Goal: Task Accomplishment & Management: Manage account settings

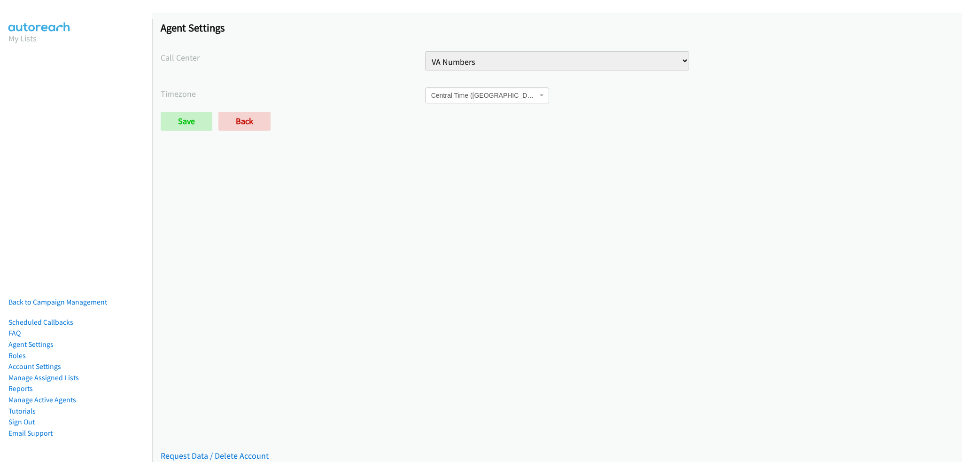
click at [512, 56] on select "Injury Numbers Injury Sales LSA - Do Not Use Test Contact Center VA Numbers VA …" at bounding box center [557, 60] width 265 height 19
select select "4736127143362560"
click at [425, 51] on select "Injury Numbers Injury Sales LSA - Do Not Use Test Contact Center VA Numbers VA …" at bounding box center [557, 60] width 265 height 19
click at [183, 119] on input "Save" at bounding box center [187, 121] width 52 height 19
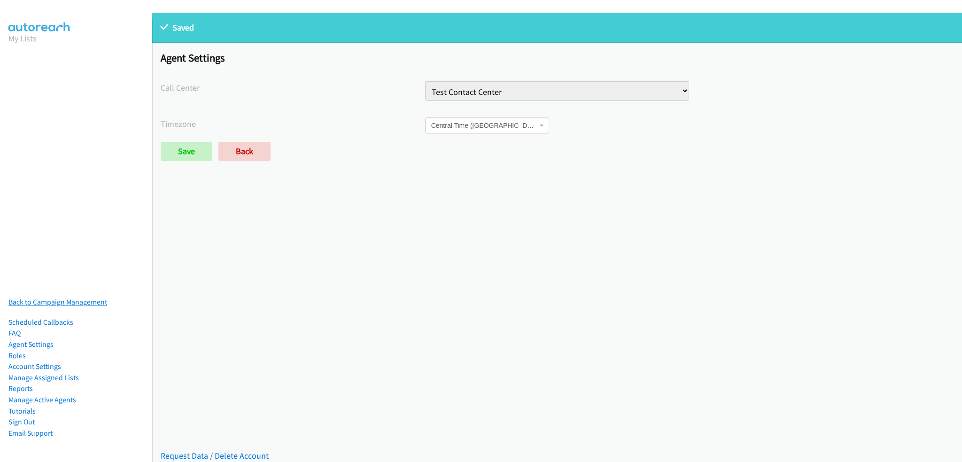
click at [59, 298] on link "Back to Campaign Management" at bounding box center [57, 301] width 99 height 9
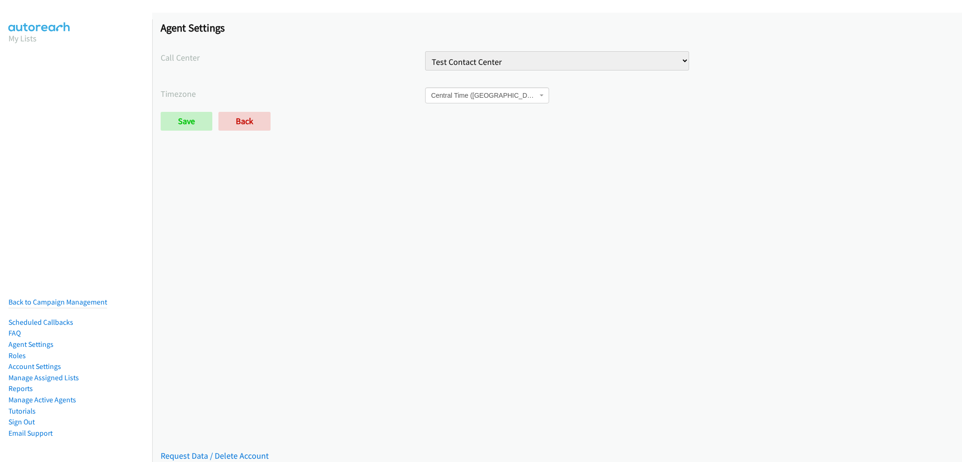
click at [519, 53] on select "Injury Numbers Injury Sales LSA - Do Not Use Test Contact Center VA Numbers VA …" at bounding box center [557, 60] width 265 height 19
select select "6529752866078720"
click at [425, 51] on select "Injury Numbers Injury Sales LSA - Do Not Use Test Contact Center VA Numbers VA …" at bounding box center [557, 60] width 265 height 19
click at [193, 117] on input "Save" at bounding box center [187, 121] width 52 height 19
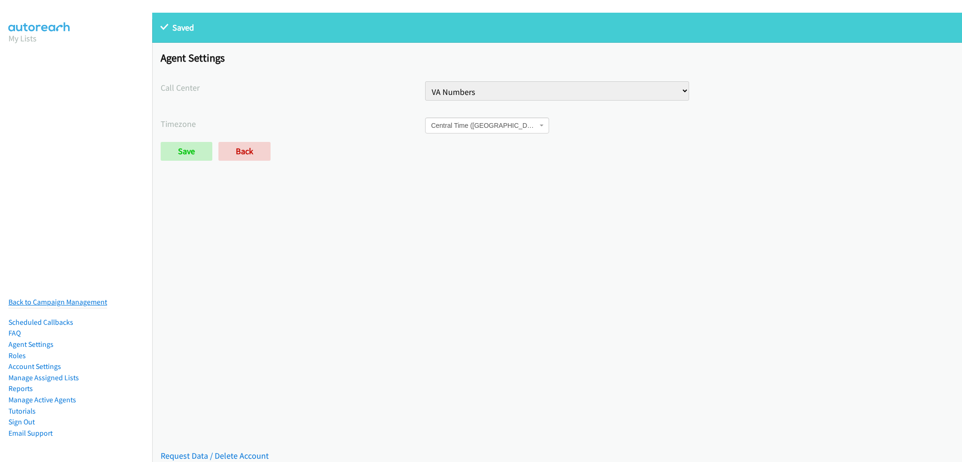
click at [62, 297] on link "Back to Campaign Management" at bounding box center [57, 301] width 99 height 9
